Goal: Task Accomplishment & Management: Use online tool/utility

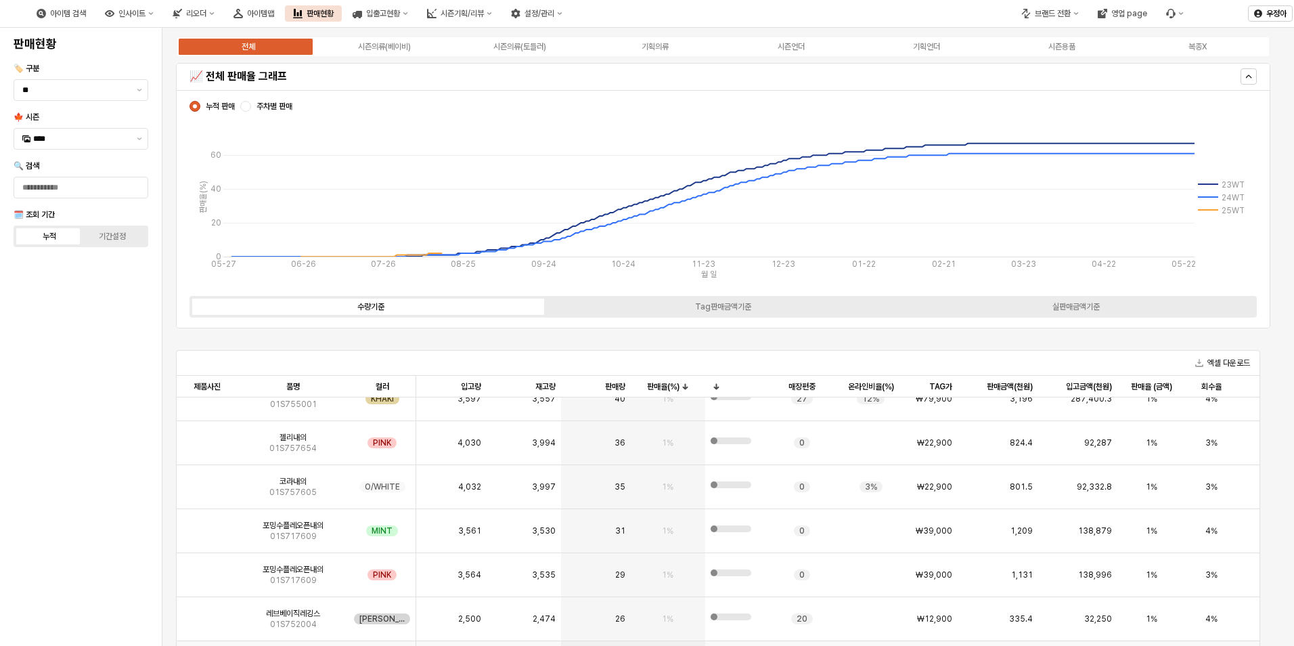
scroll to position [3858, 0]
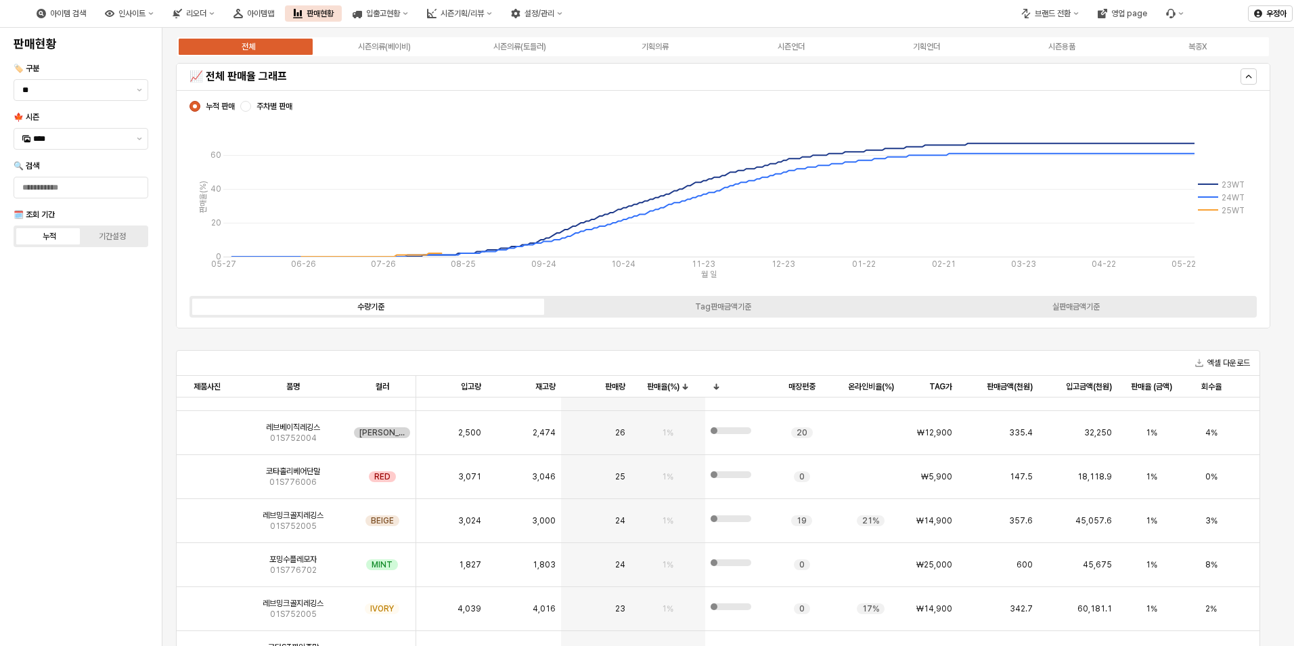
click at [839, 360] on div "엑셀 다운로드" at bounding box center [718, 363] width 1083 height 25
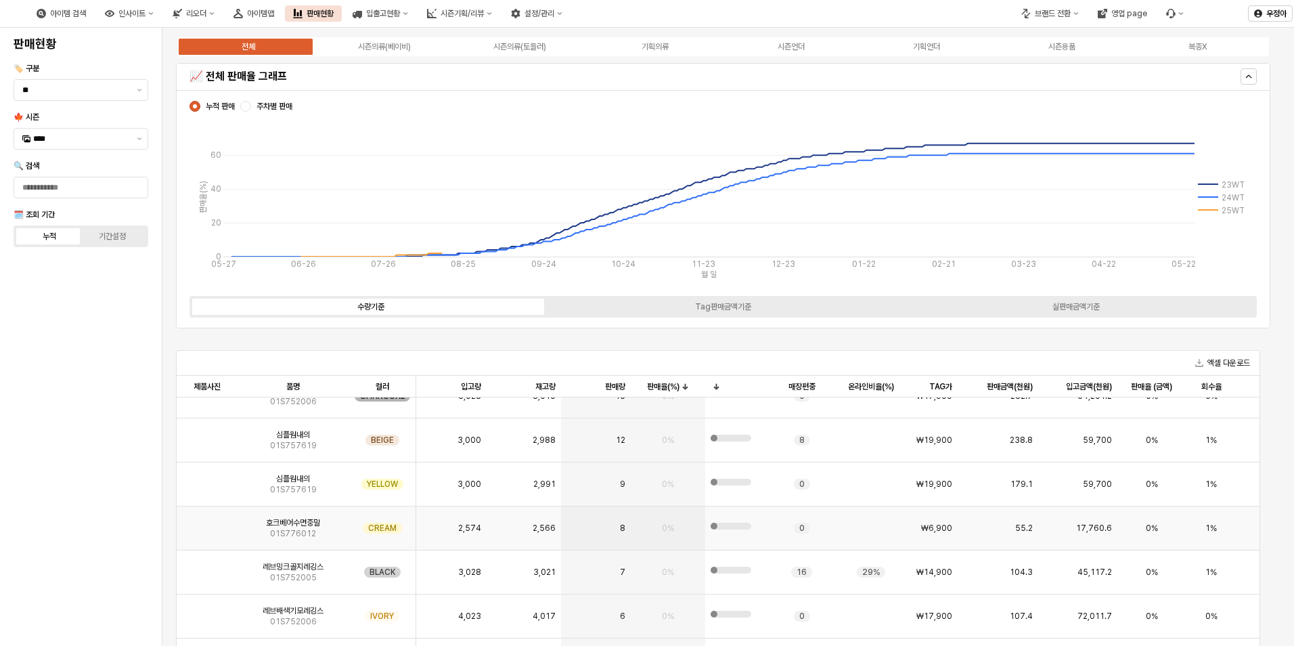
scroll to position [4264, 0]
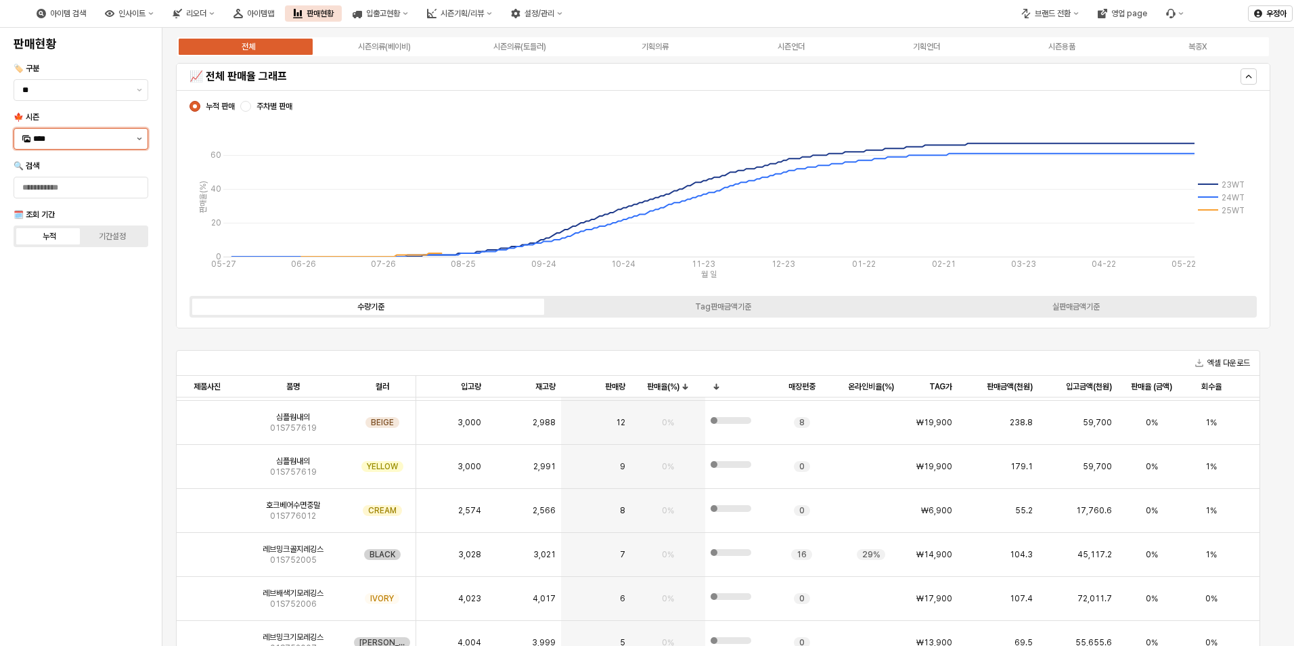
click at [144, 140] on button "제안 사항 표시" at bounding box center [139, 139] width 16 height 20
click at [76, 282] on div "25FA" at bounding box center [82, 281] width 98 height 11
type input "****"
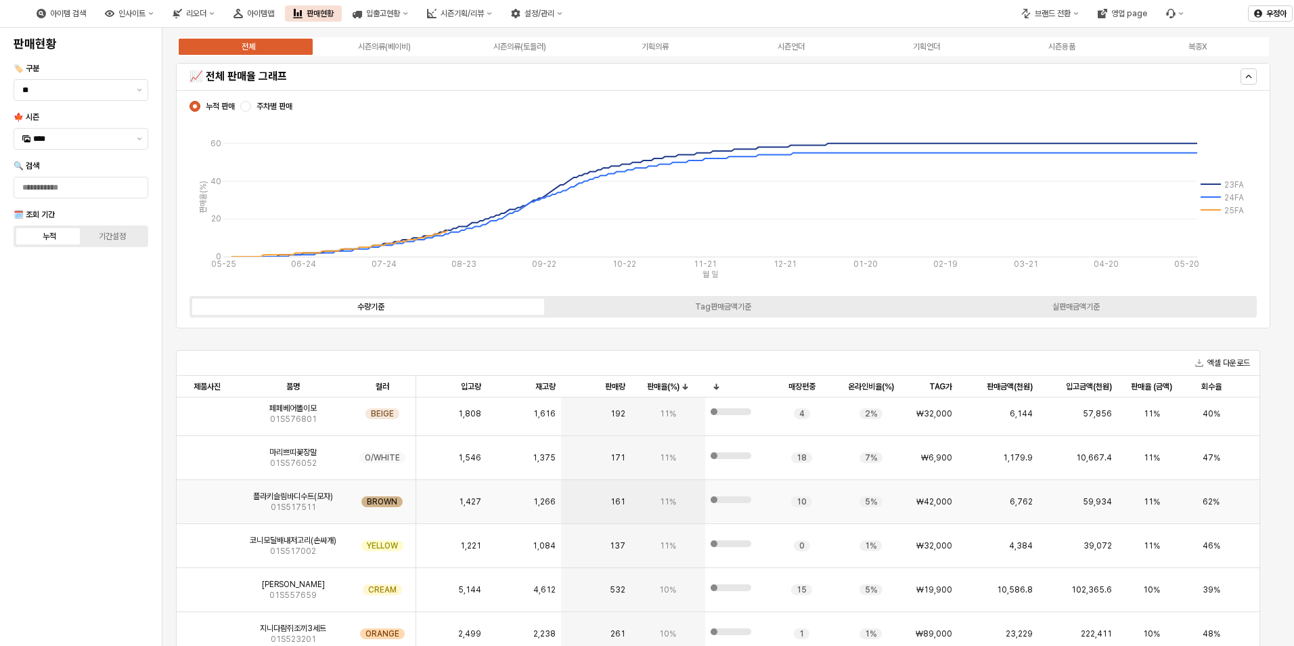
scroll to position [4196, 0]
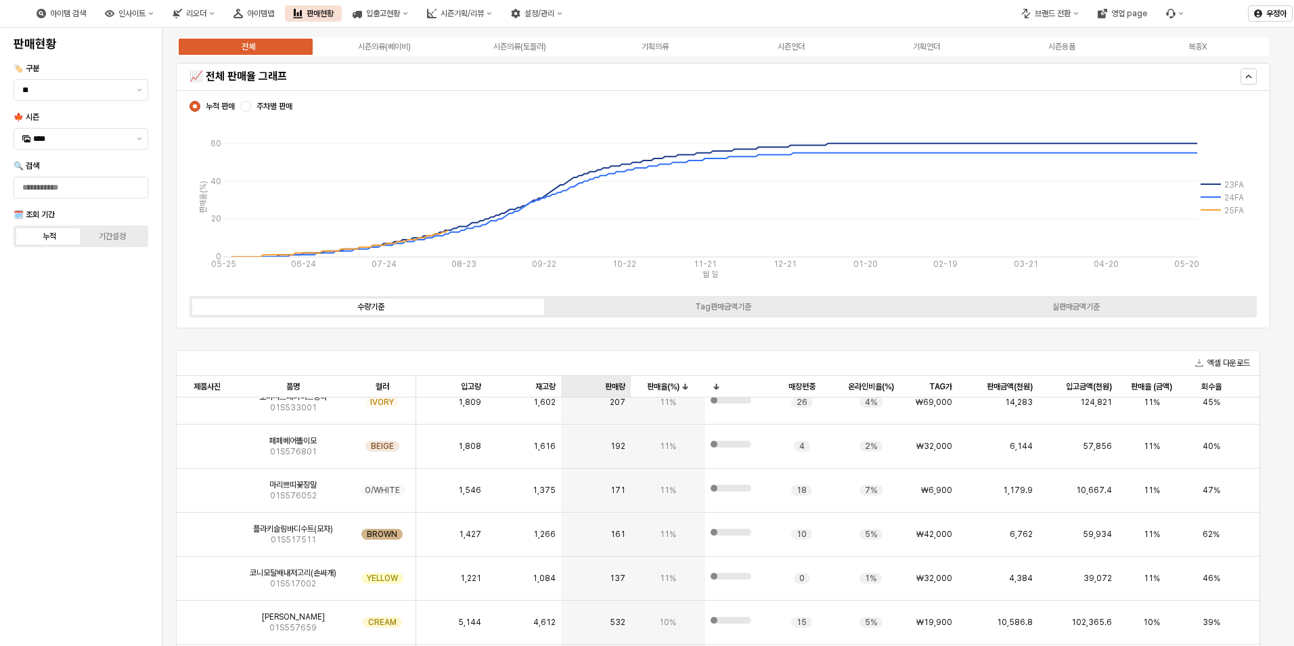
click at [610, 380] on div "판매량 판매량" at bounding box center [595, 387] width 69 height 22
click at [652, 385] on div "판매율(%) 판매율(%)" at bounding box center [668, 387] width 74 height 22
click at [659, 384] on div "판매율(%) 판매율(%)" at bounding box center [668, 387] width 74 height 22
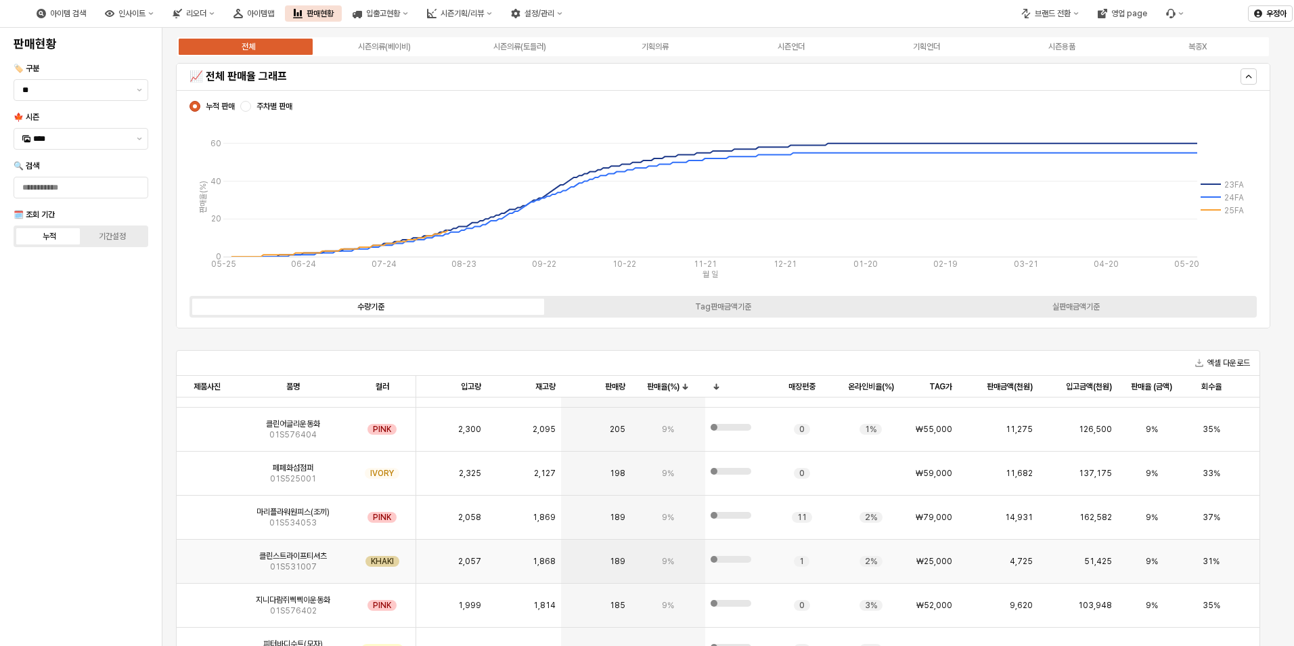
scroll to position [4941, 0]
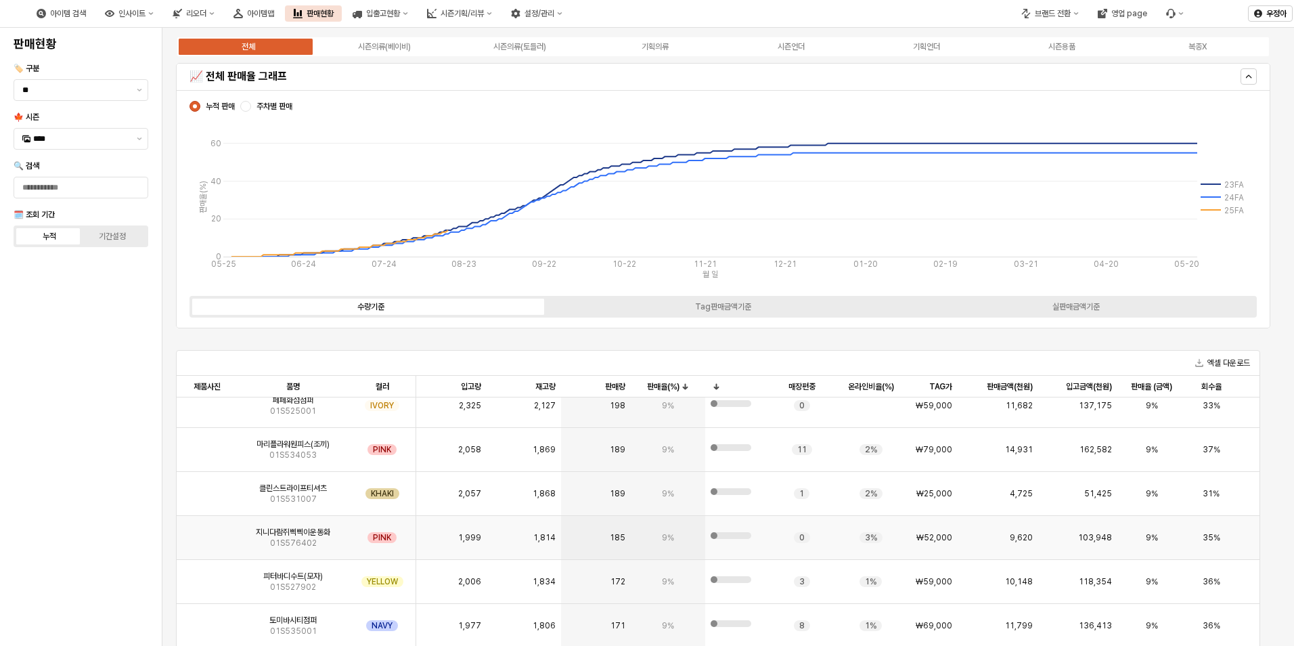
click at [618, 528] on div "185" at bounding box center [595, 538] width 69 height 44
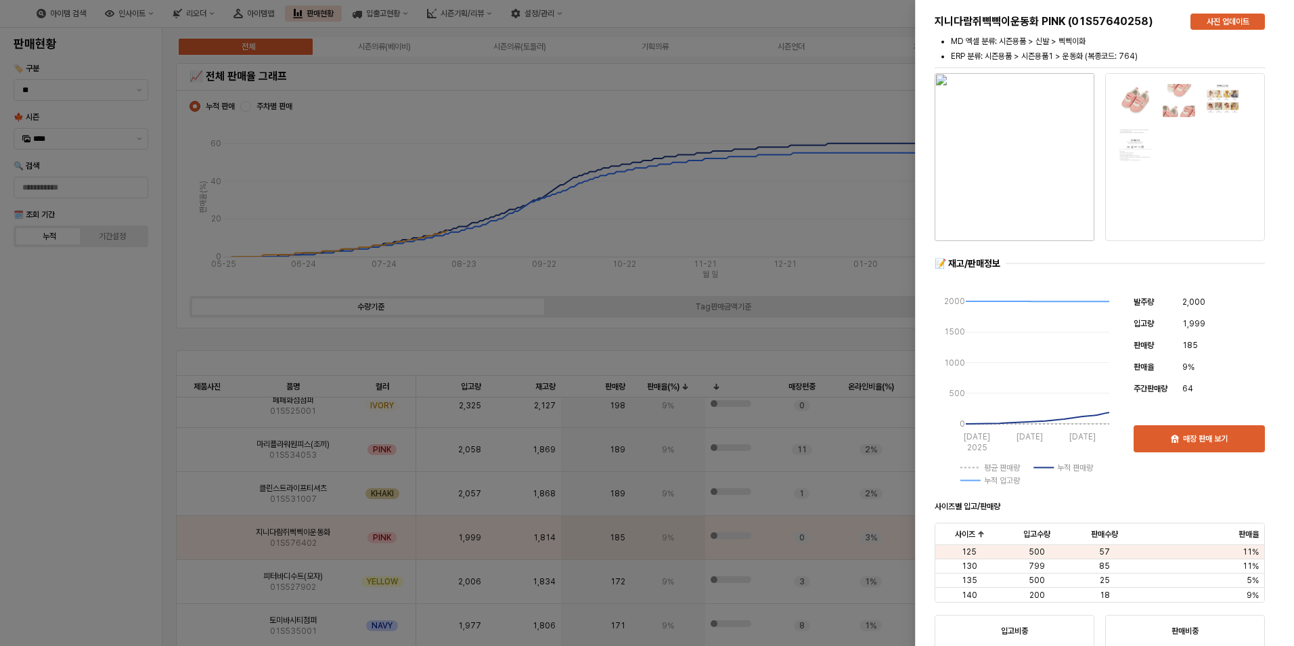
click at [587, 579] on div at bounding box center [647, 323] width 1294 height 646
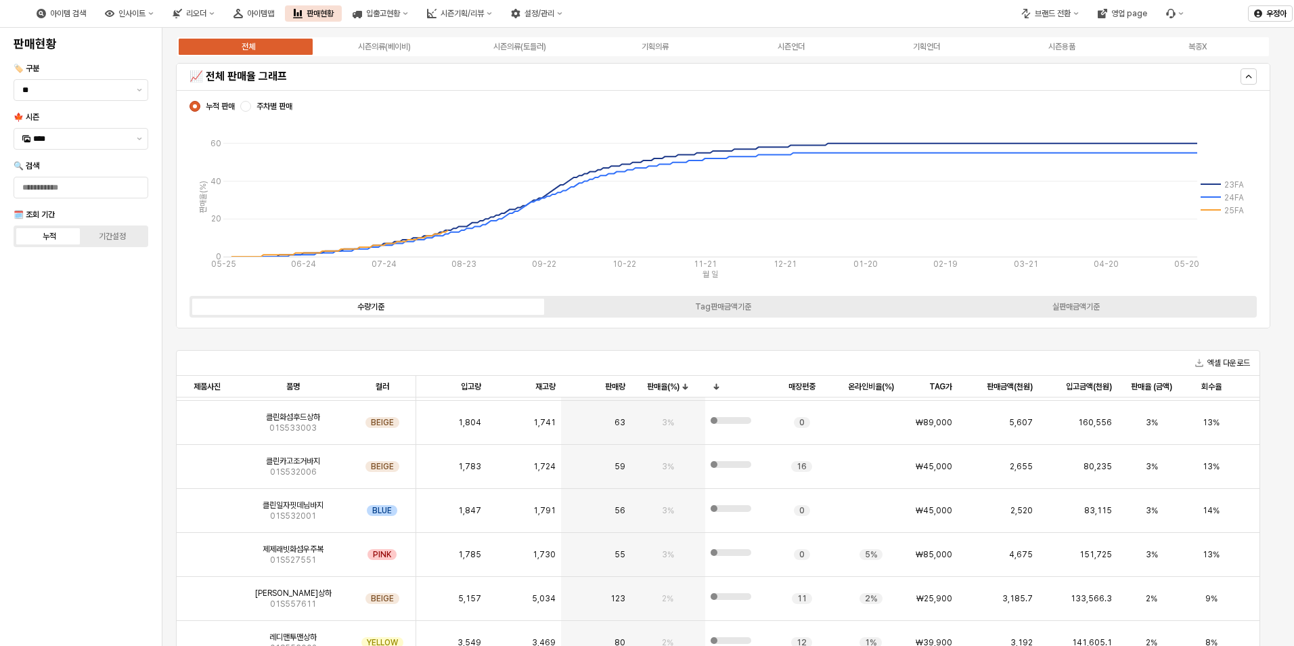
scroll to position [27, 0]
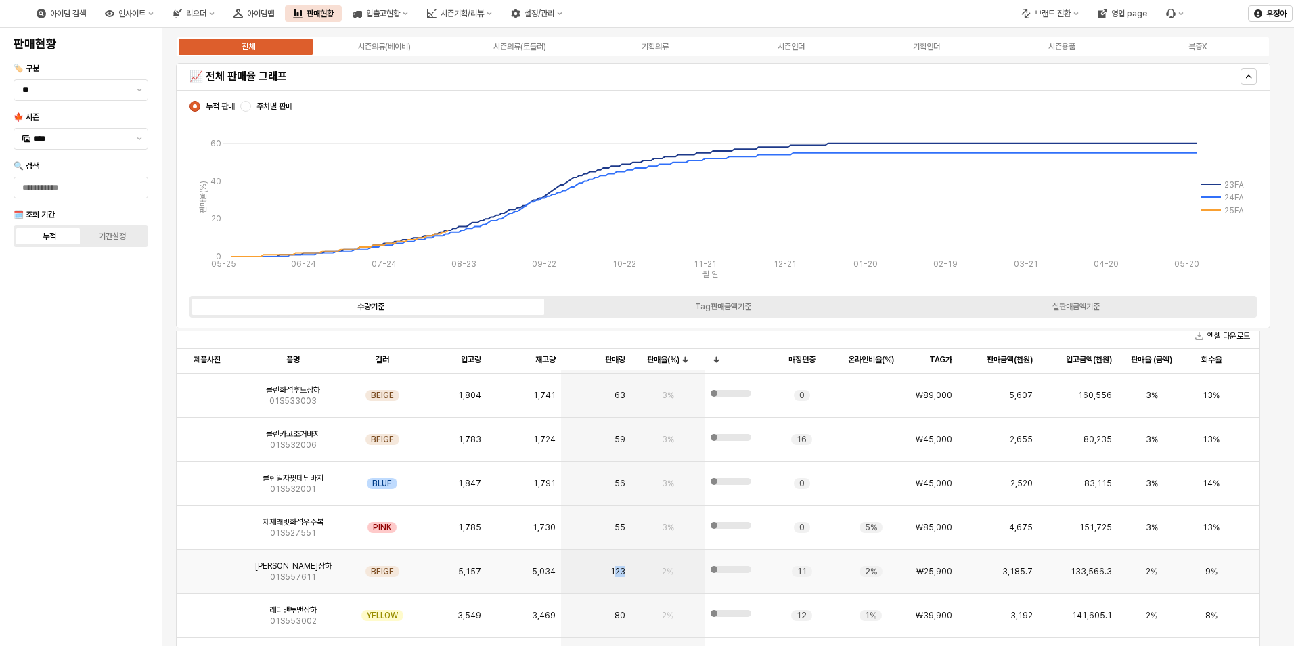
drag, startPoint x: 616, startPoint y: 571, endPoint x: 634, endPoint y: 569, distance: 18.4
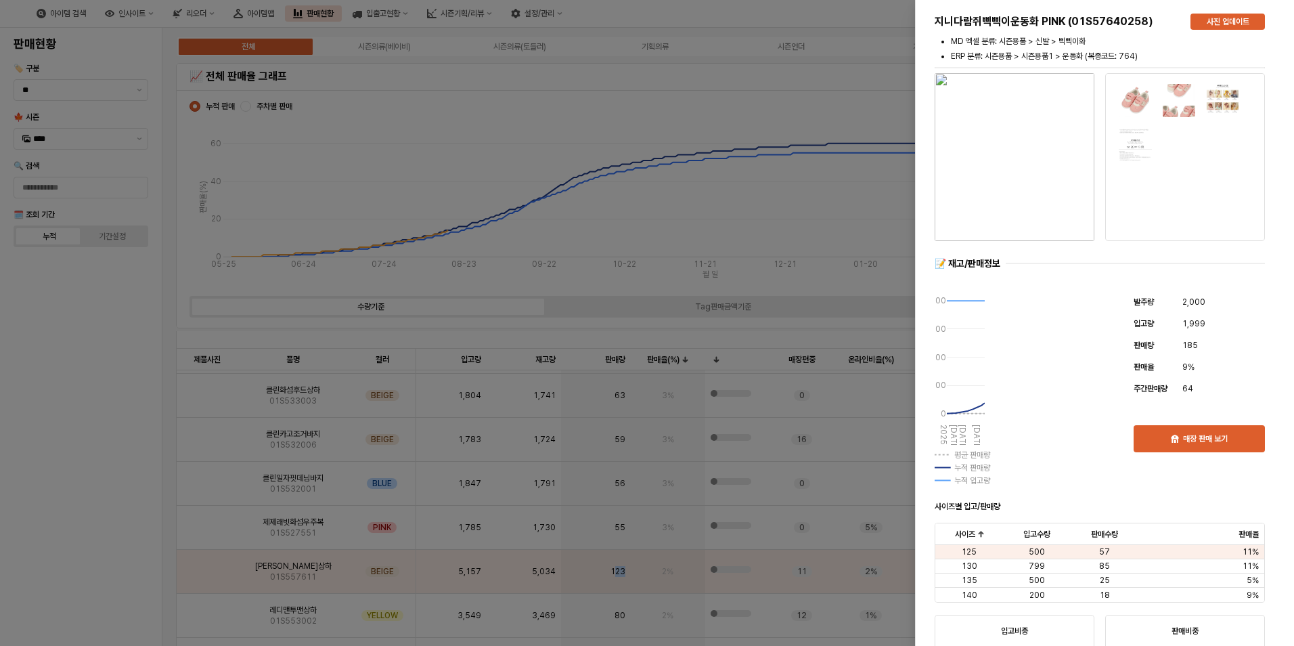
drag, startPoint x: 634, startPoint y: 569, endPoint x: 635, endPoint y: 587, distance: 17.6
click at [635, 586] on div at bounding box center [647, 323] width 1294 height 646
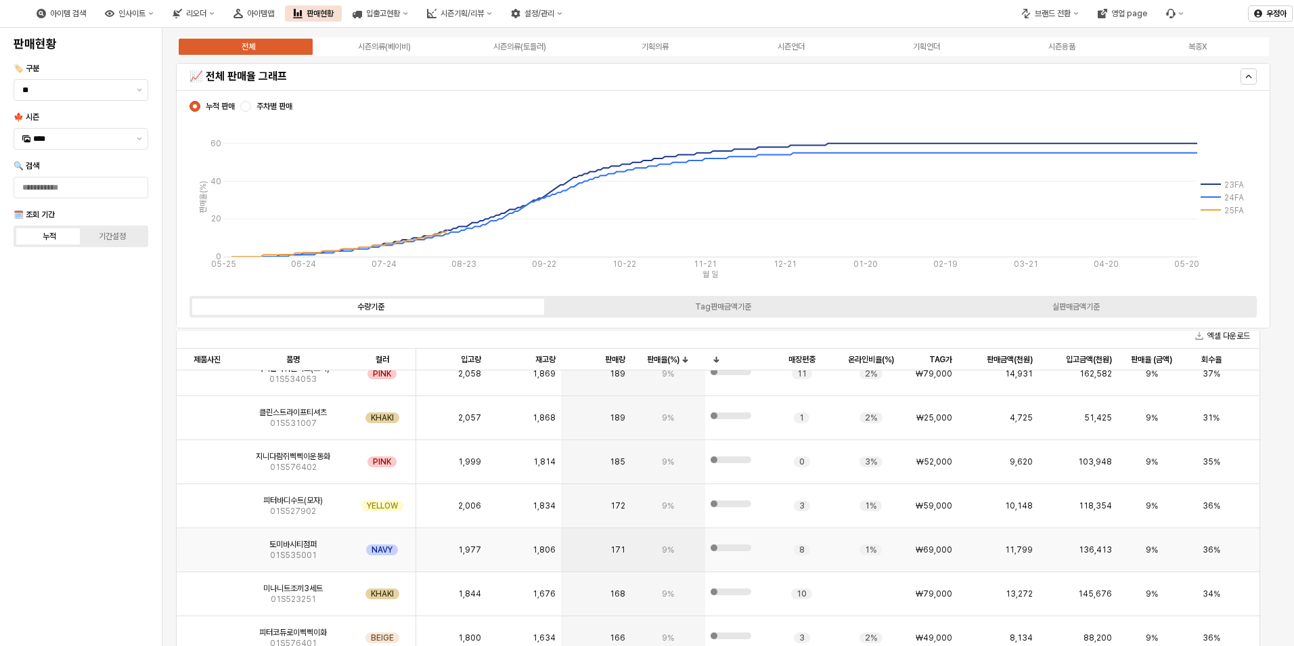
scroll to position [5009, 0]
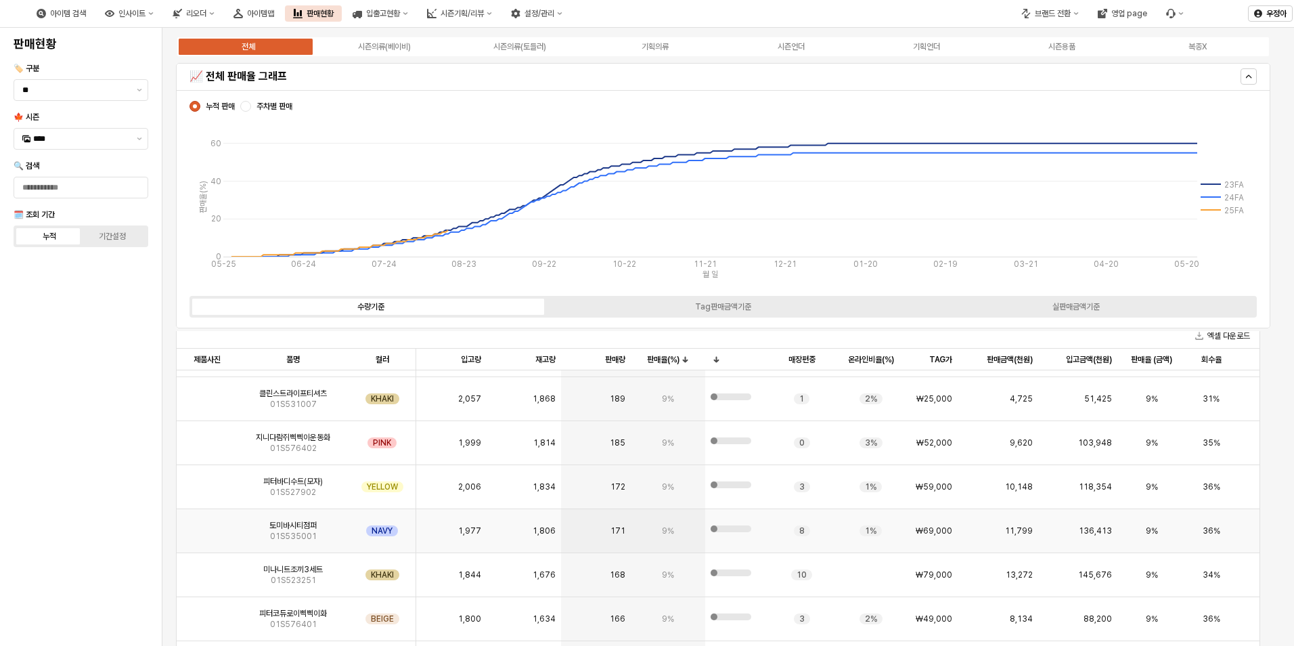
click at [605, 545] on div "171" at bounding box center [595, 531] width 69 height 44
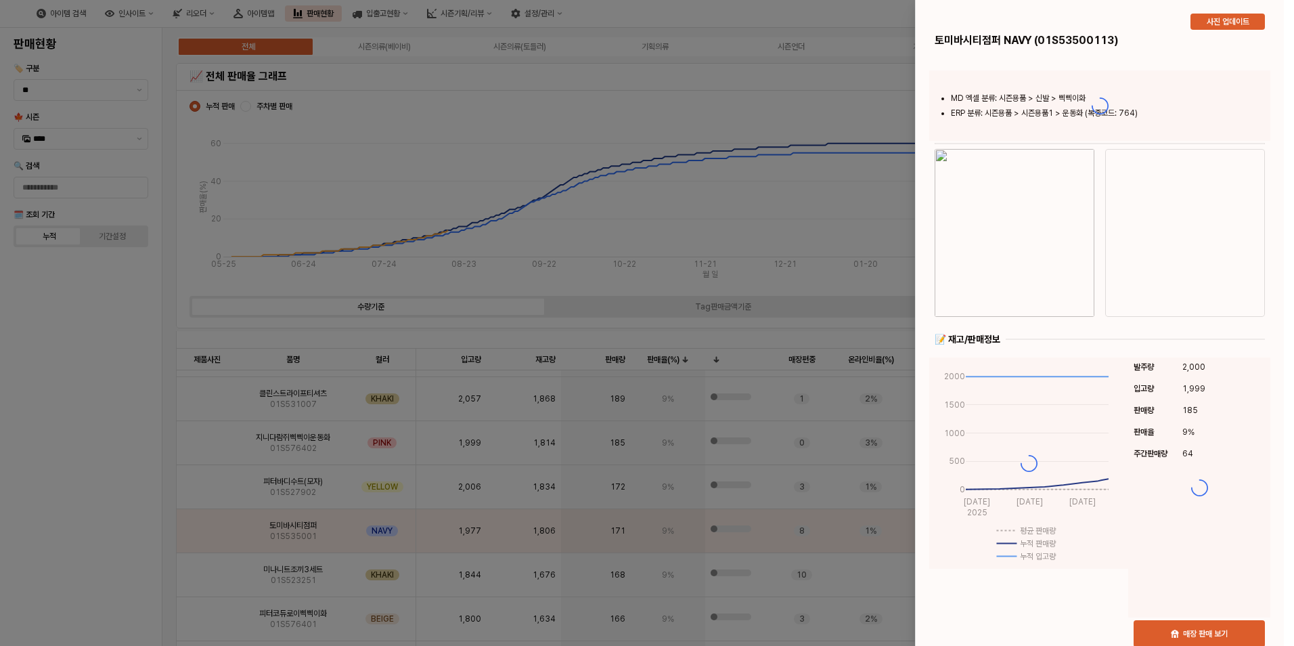
click at [610, 578] on div at bounding box center [647, 323] width 1294 height 646
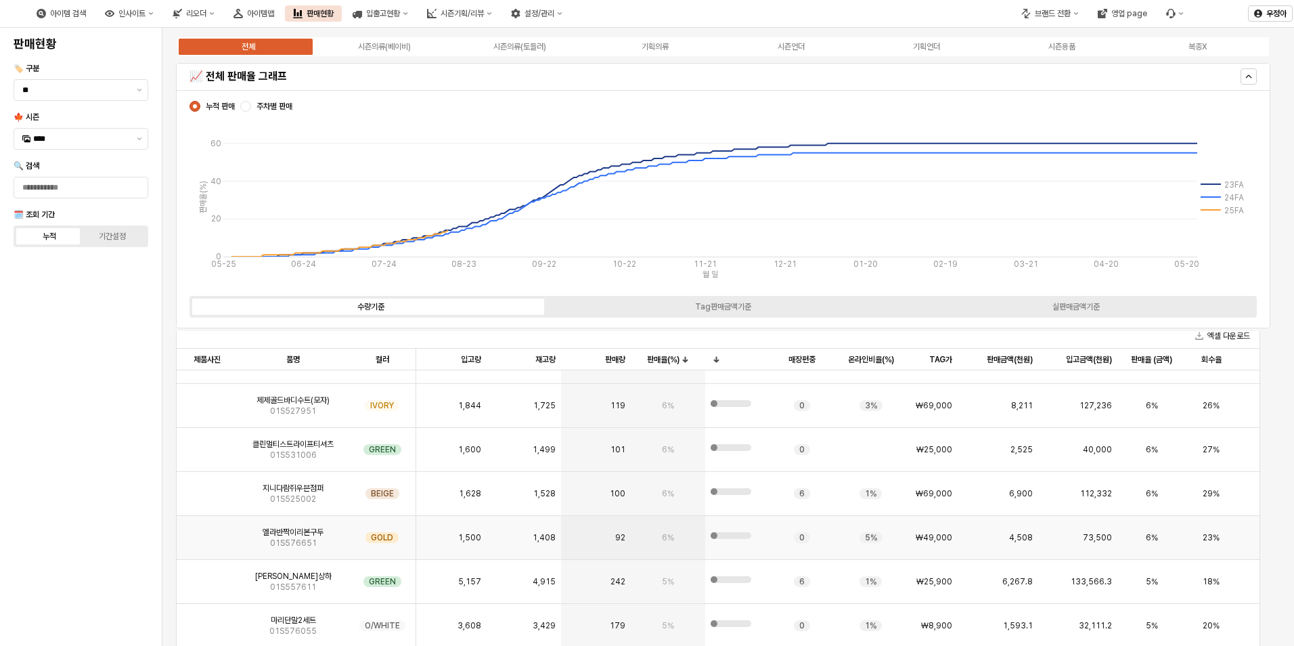
scroll to position [6904, 0]
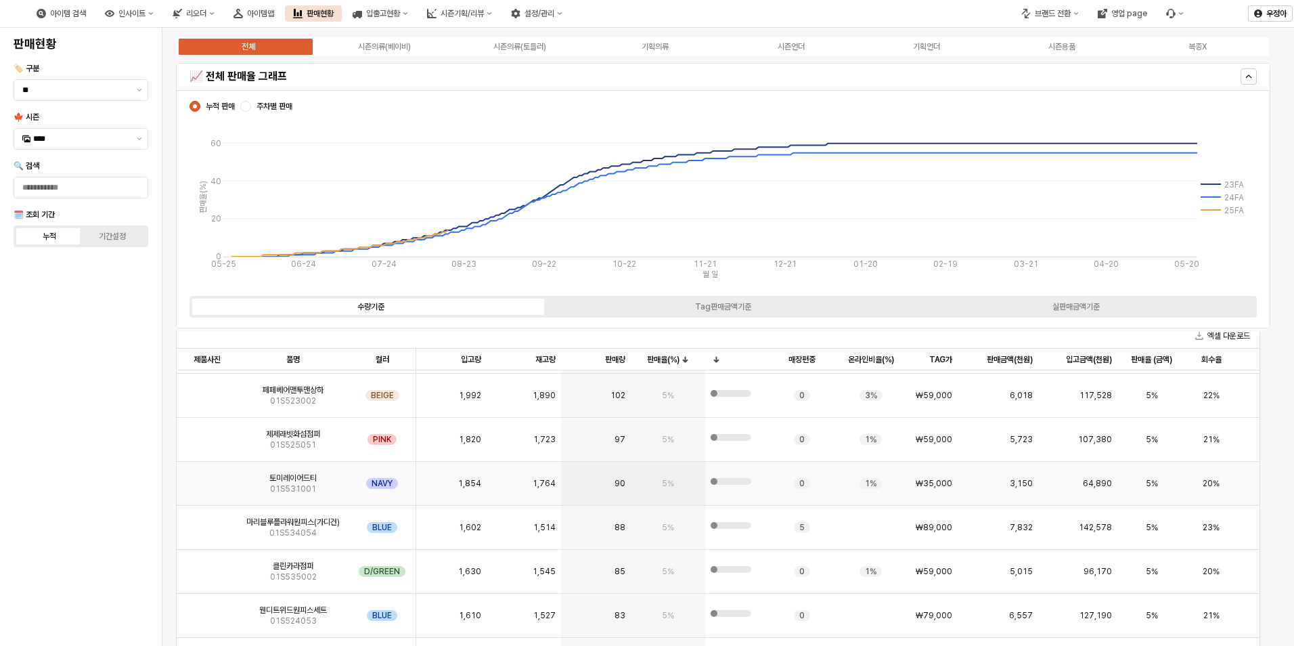
click at [585, 492] on div "90" at bounding box center [595, 484] width 69 height 44
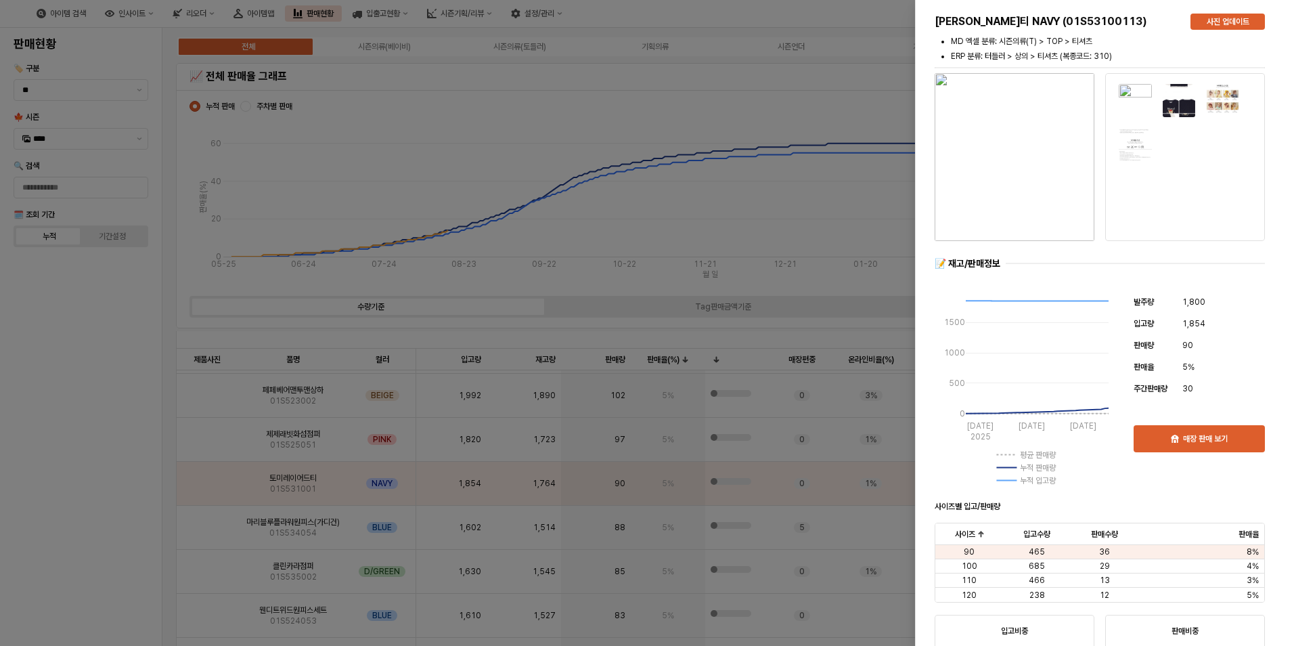
click at [883, 113] on div at bounding box center [647, 323] width 1294 height 646
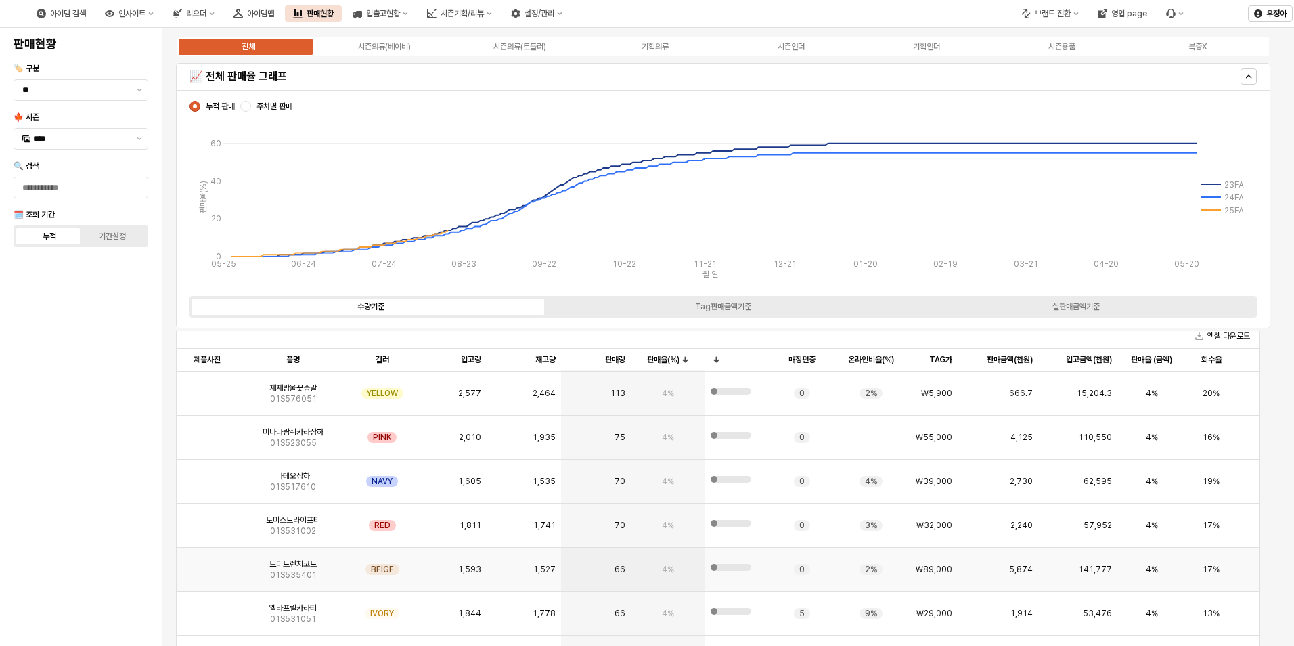
scroll to position [7242, 0]
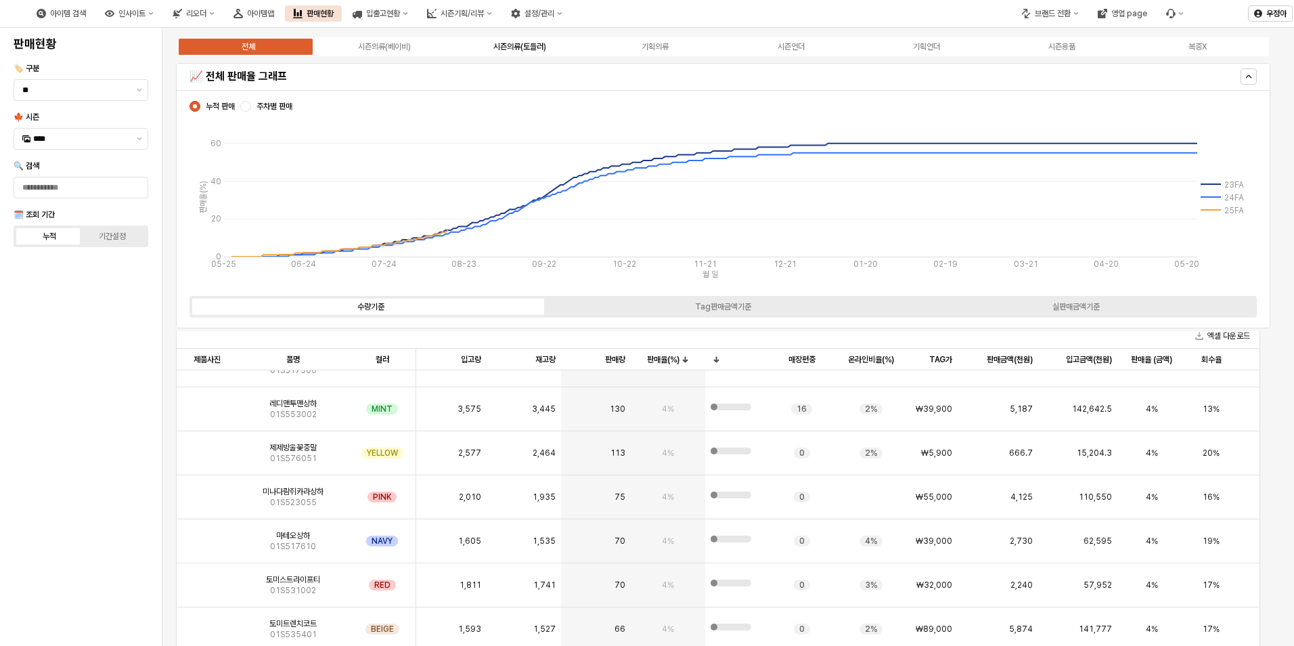
click at [495, 41] on label "시즌의류(토들러)" at bounding box center [519, 47] width 135 height 12
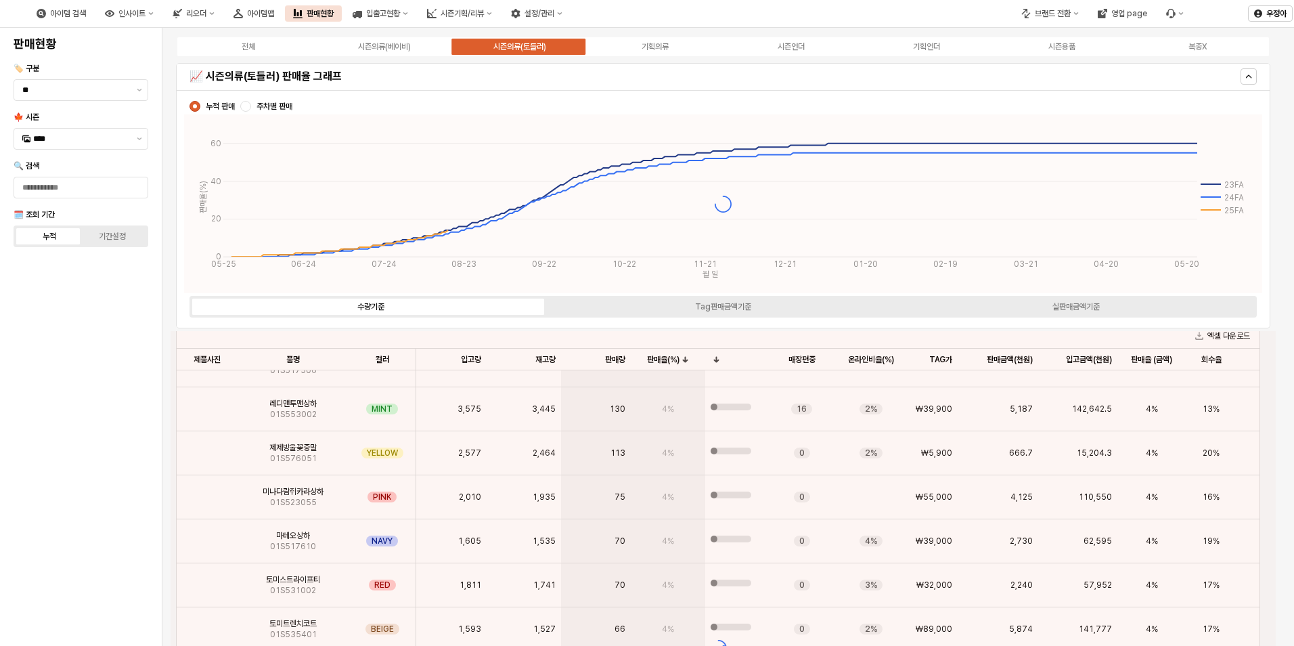
click at [510, 47] on div "시즌의류(토들러)" at bounding box center [519, 46] width 53 height 9
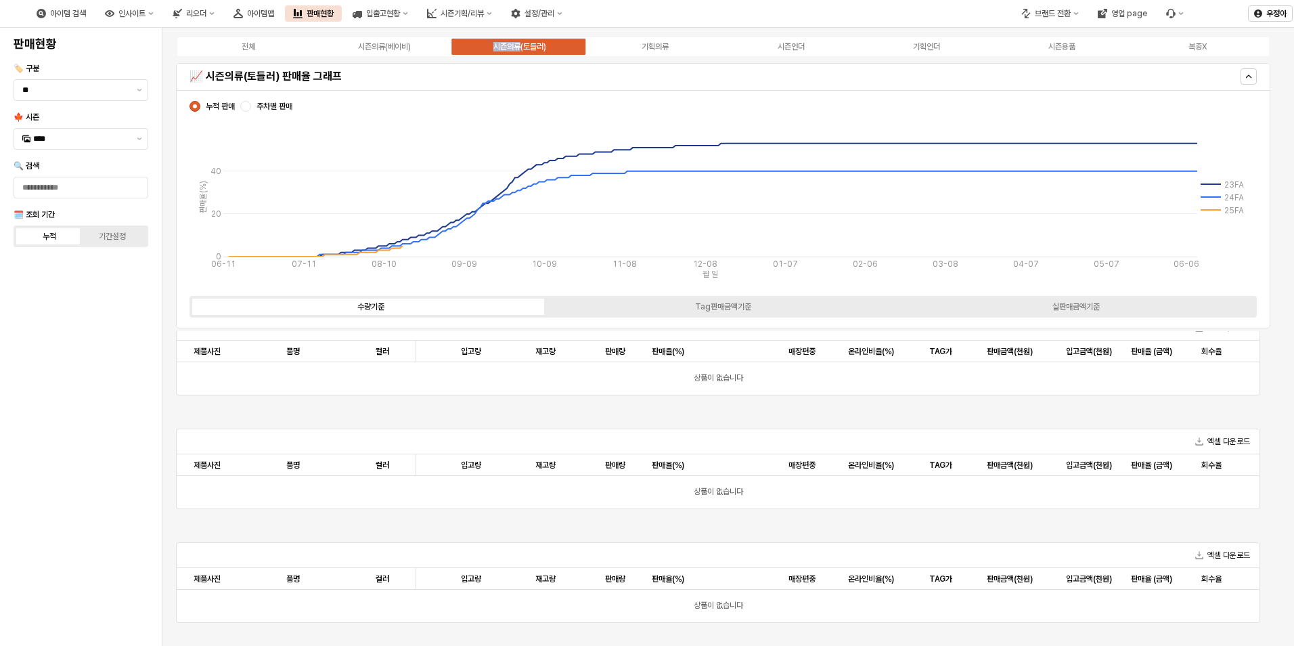
scroll to position [693, 0]
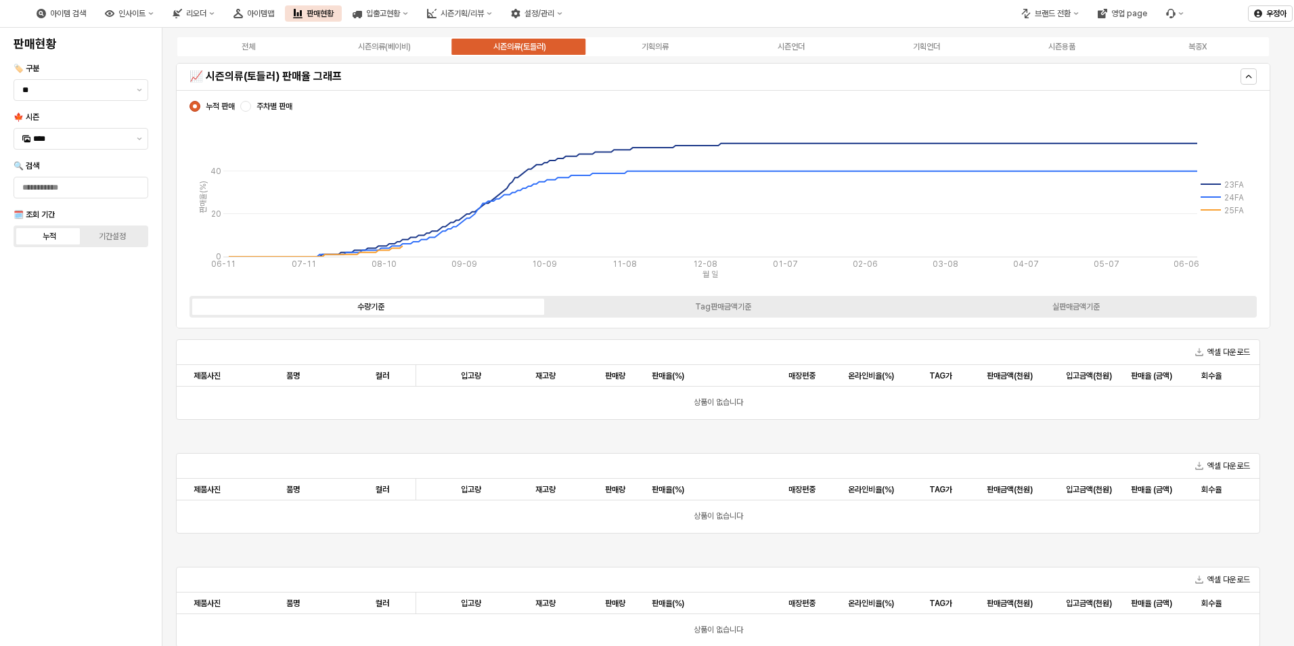
click at [1284, 384] on main "전체 시즌의류(베이비) 시즌의류(토들러) 기획의류 시즌언더 기획언더 시즌용품 복종X 📈 시즌의류(토들러) 판매율 그래프 누적 판매 주차별 판매…" at bounding box center [728, 337] width 1132 height 618
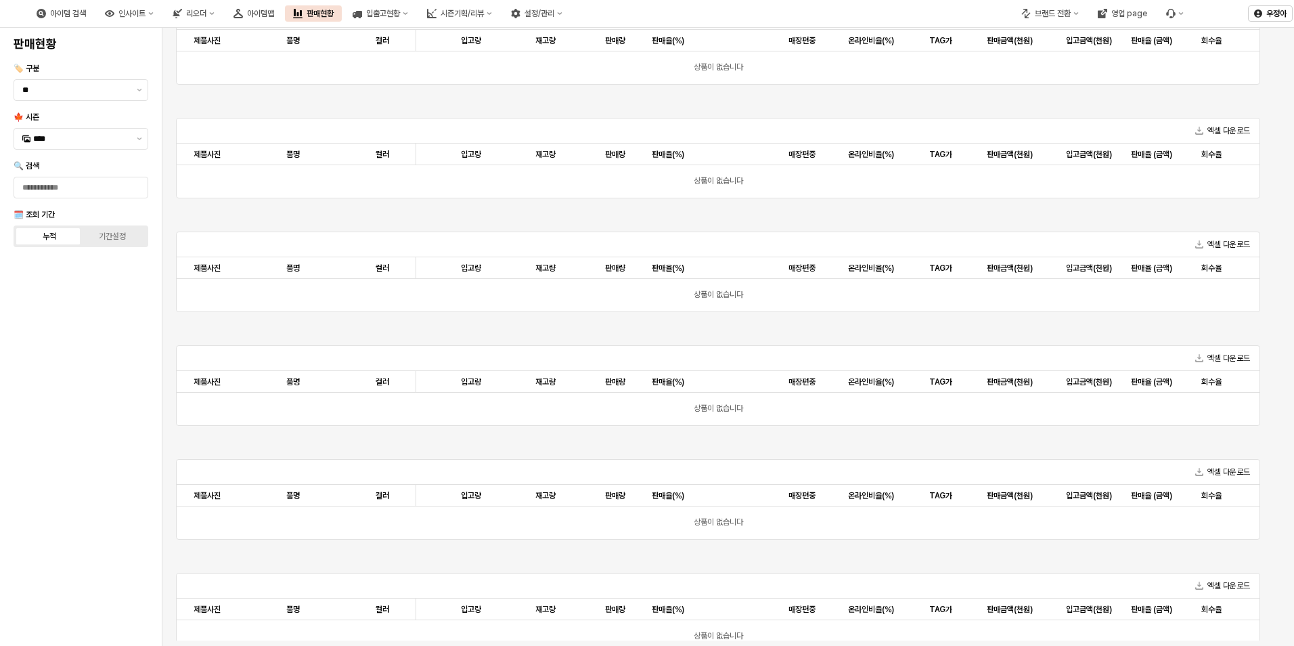
scroll to position [0, 0]
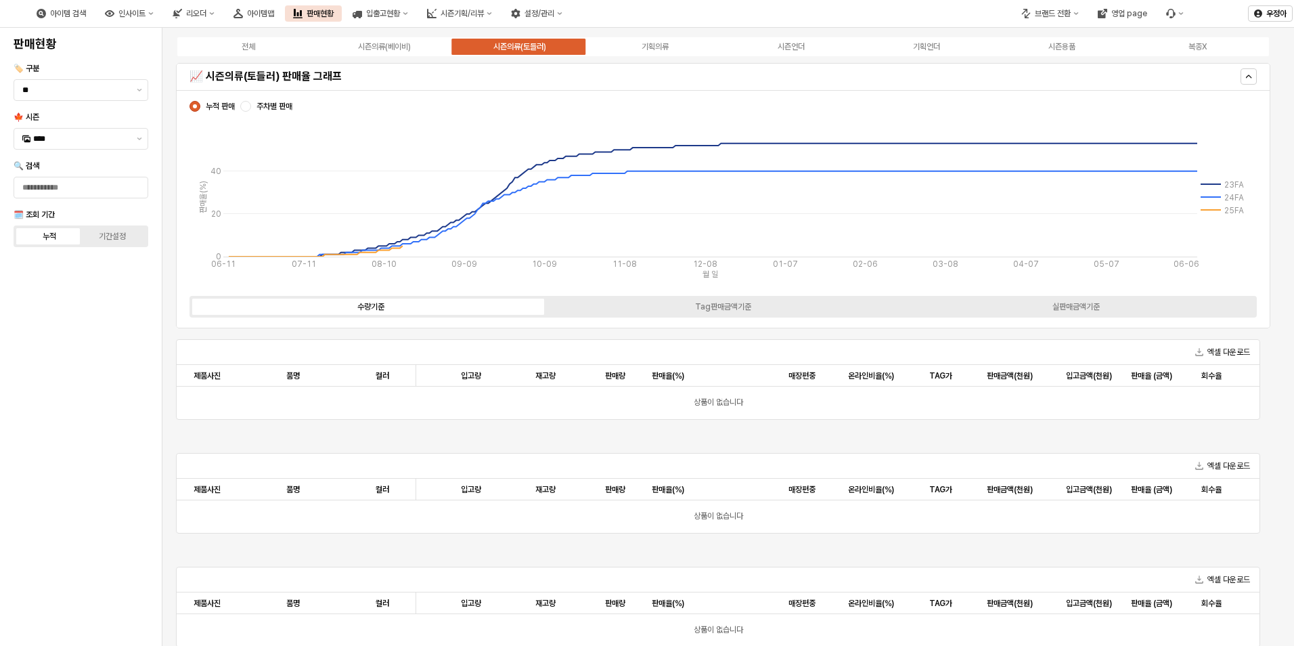
click at [83, 126] on div "🍁 시즌 ****" at bounding box center [81, 131] width 135 height 38
click at [89, 136] on input "****" at bounding box center [80, 139] width 95 height 14
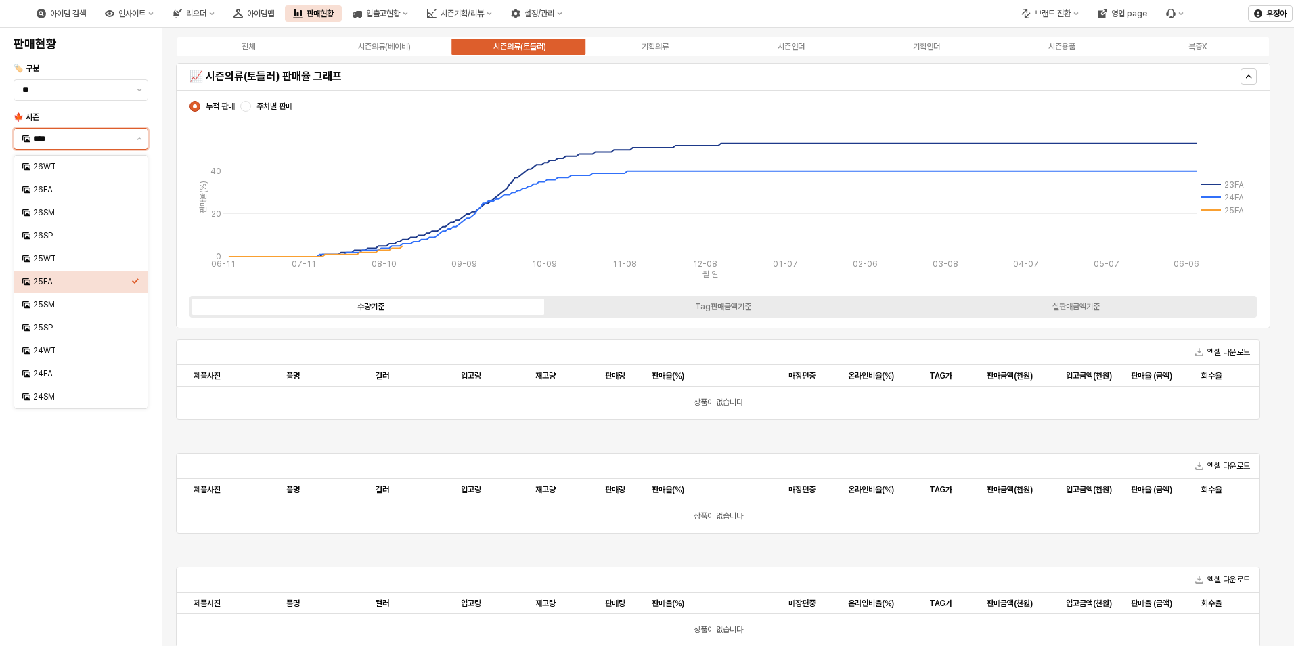
click at [89, 136] on input "****" at bounding box center [80, 139] width 95 height 14
drag, startPoint x: 135, startPoint y: 473, endPoint x: 139, endPoint y: 464, distance: 9.7
click at [135, 470] on div "판매현황 🏷️ 구분 ** 🍁 시즌 **** 🔍 검색 🗓️ 조회 기간 누적 기간설정" at bounding box center [81, 336] width 146 height 607
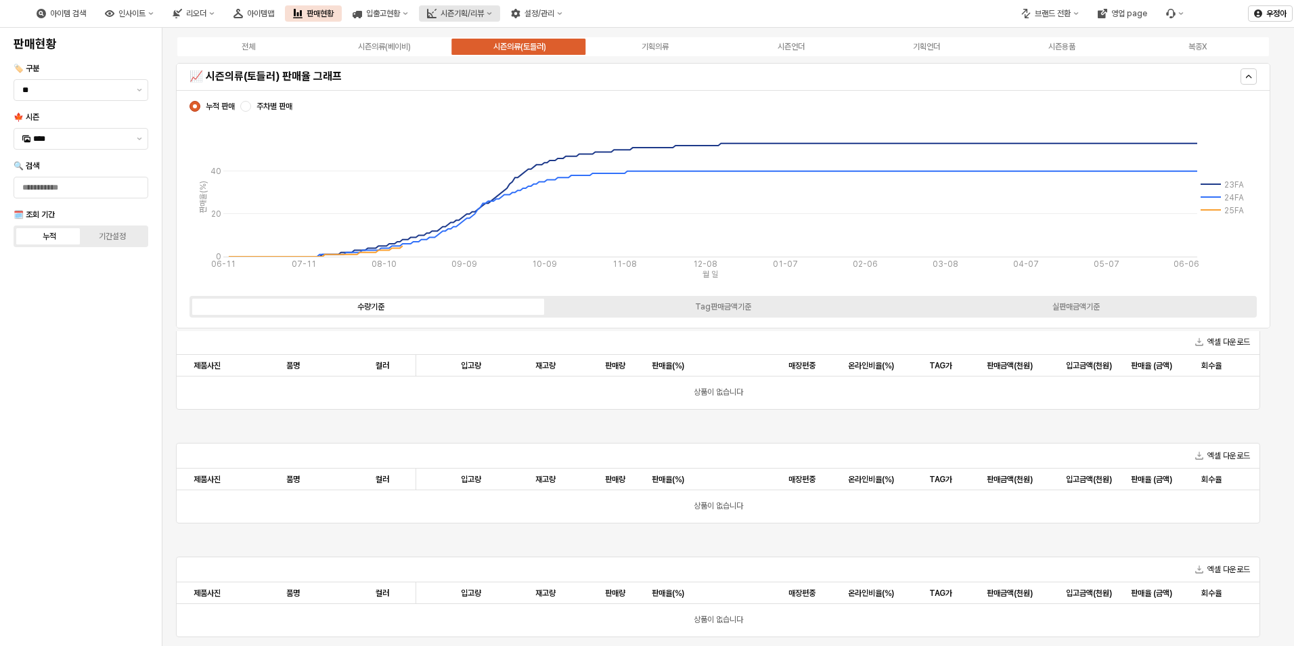
scroll to position [490, 0]
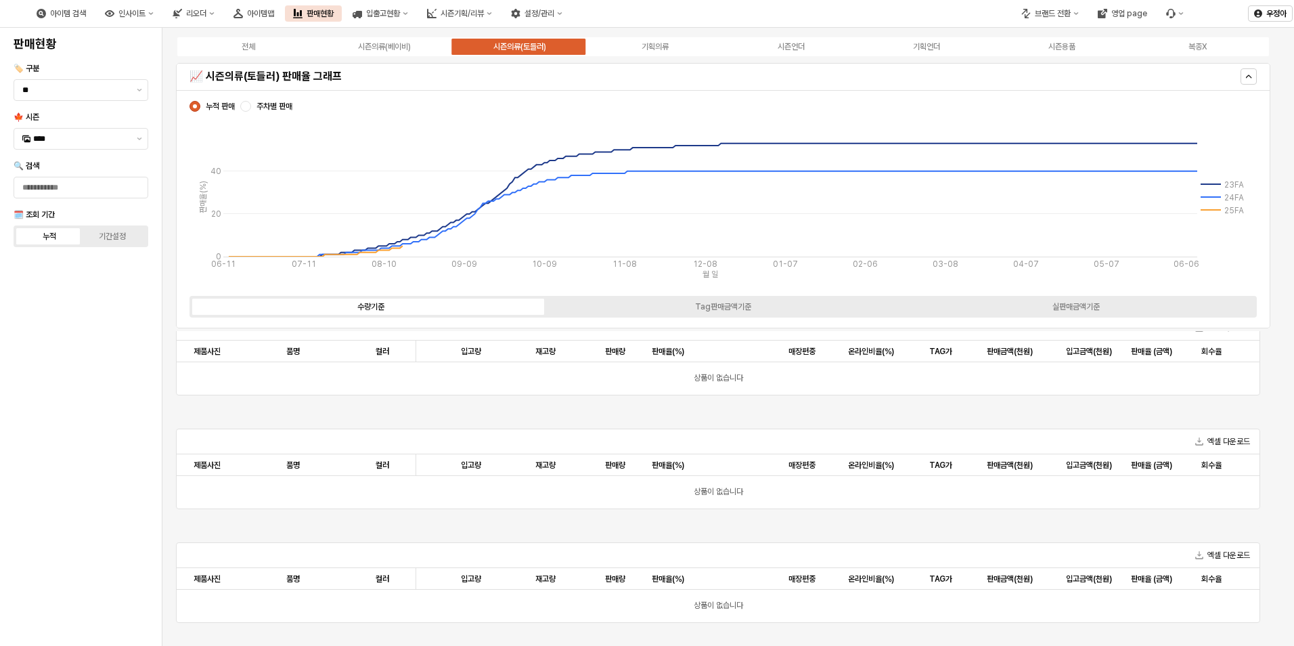
click at [484, 41] on label "시즌의류(토들러)" at bounding box center [519, 47] width 135 height 12
click at [490, 43] on label "시즌의류(토들러)" at bounding box center [519, 47] width 135 height 12
click at [522, 50] on div "시즌의류(토들러)" at bounding box center [519, 46] width 53 height 9
click at [523, 44] on div "시즌의류(토들러)" at bounding box center [519, 46] width 53 height 9
